Goal: Transaction & Acquisition: Register for event/course

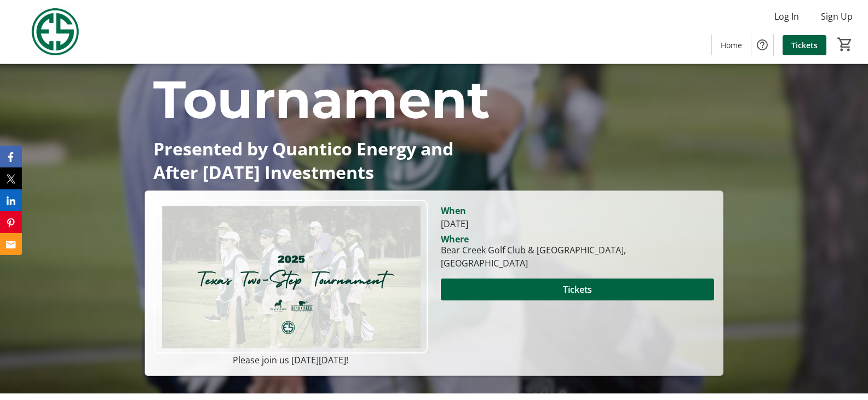
scroll to position [164, 0]
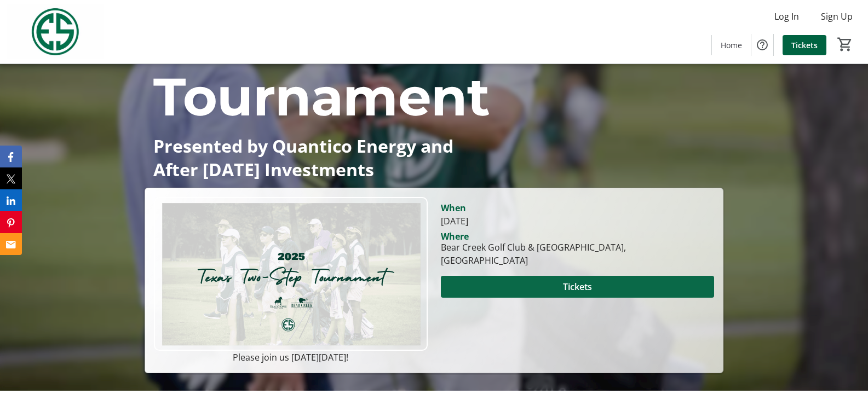
click at [585, 289] on span "Tickets" at bounding box center [577, 286] width 29 height 13
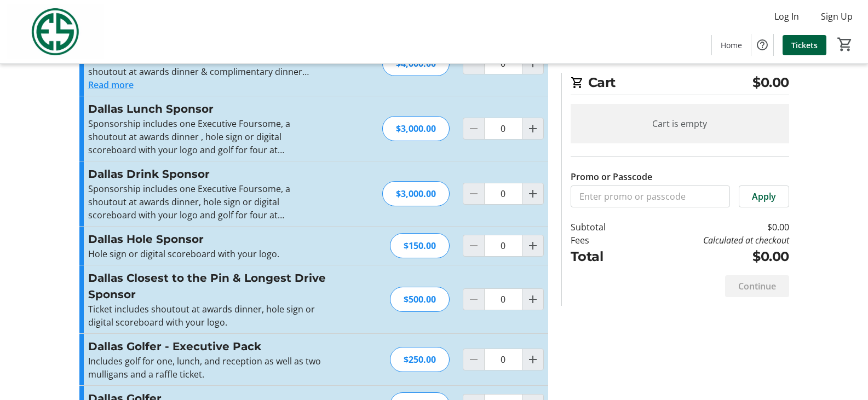
scroll to position [493, 0]
click at [696, 348] on div "Promo or Passcode Apply Houston Dinner Sponsor Sponsorship includes one Executi…" at bounding box center [434, 36] width 723 height 879
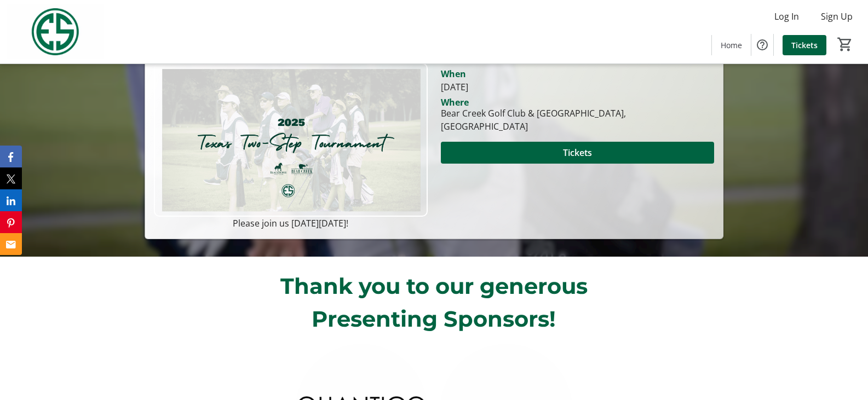
scroll to position [274, 0]
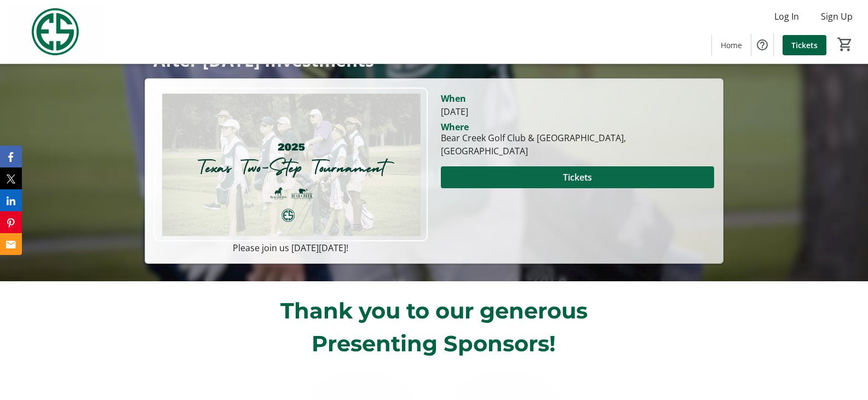
click at [584, 180] on span "Tickets" at bounding box center [577, 177] width 29 height 13
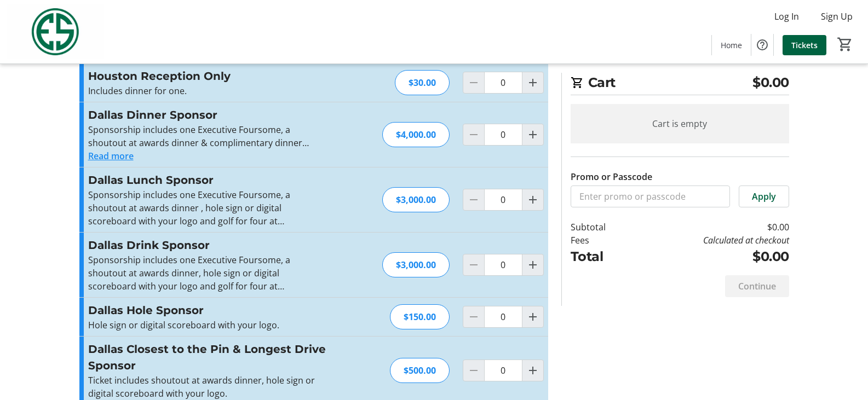
scroll to position [438, 0]
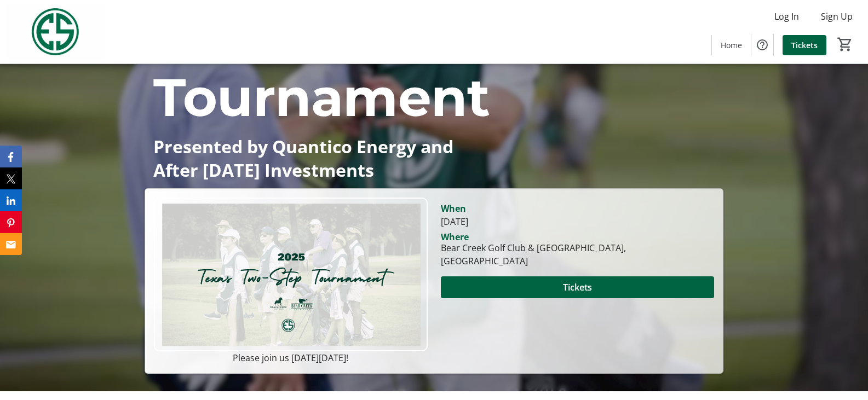
scroll to position [164, 0]
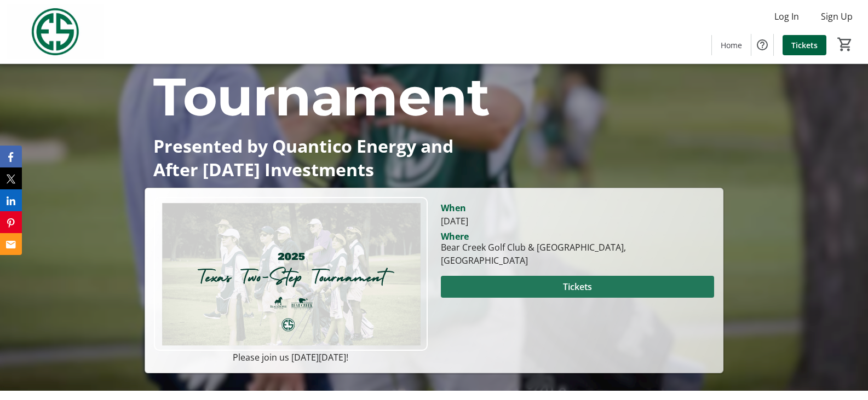
click at [563, 287] on span "Tickets" at bounding box center [577, 286] width 29 height 13
